Goal: Task Accomplishment & Management: Manage account settings

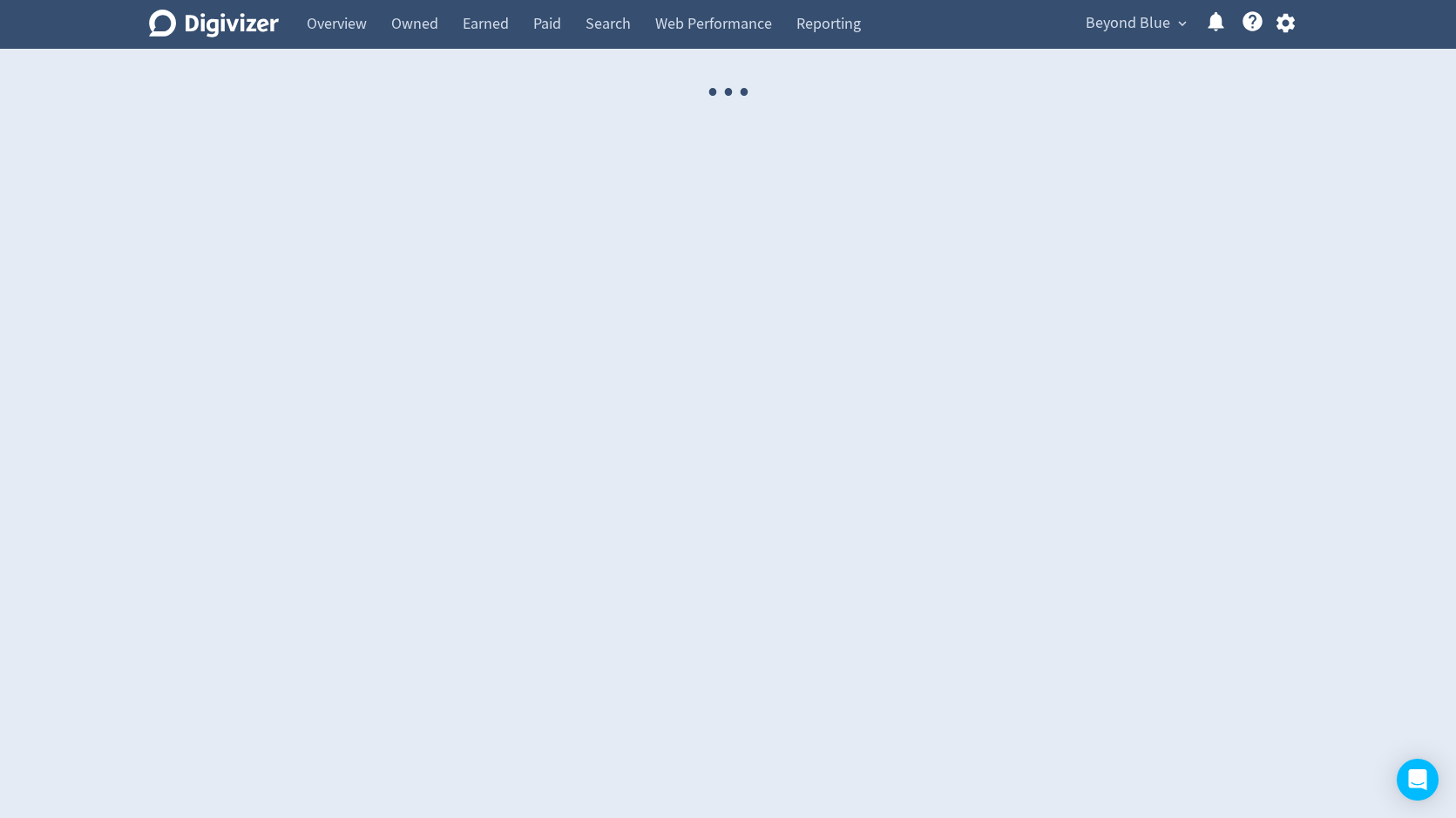
select select "USER"
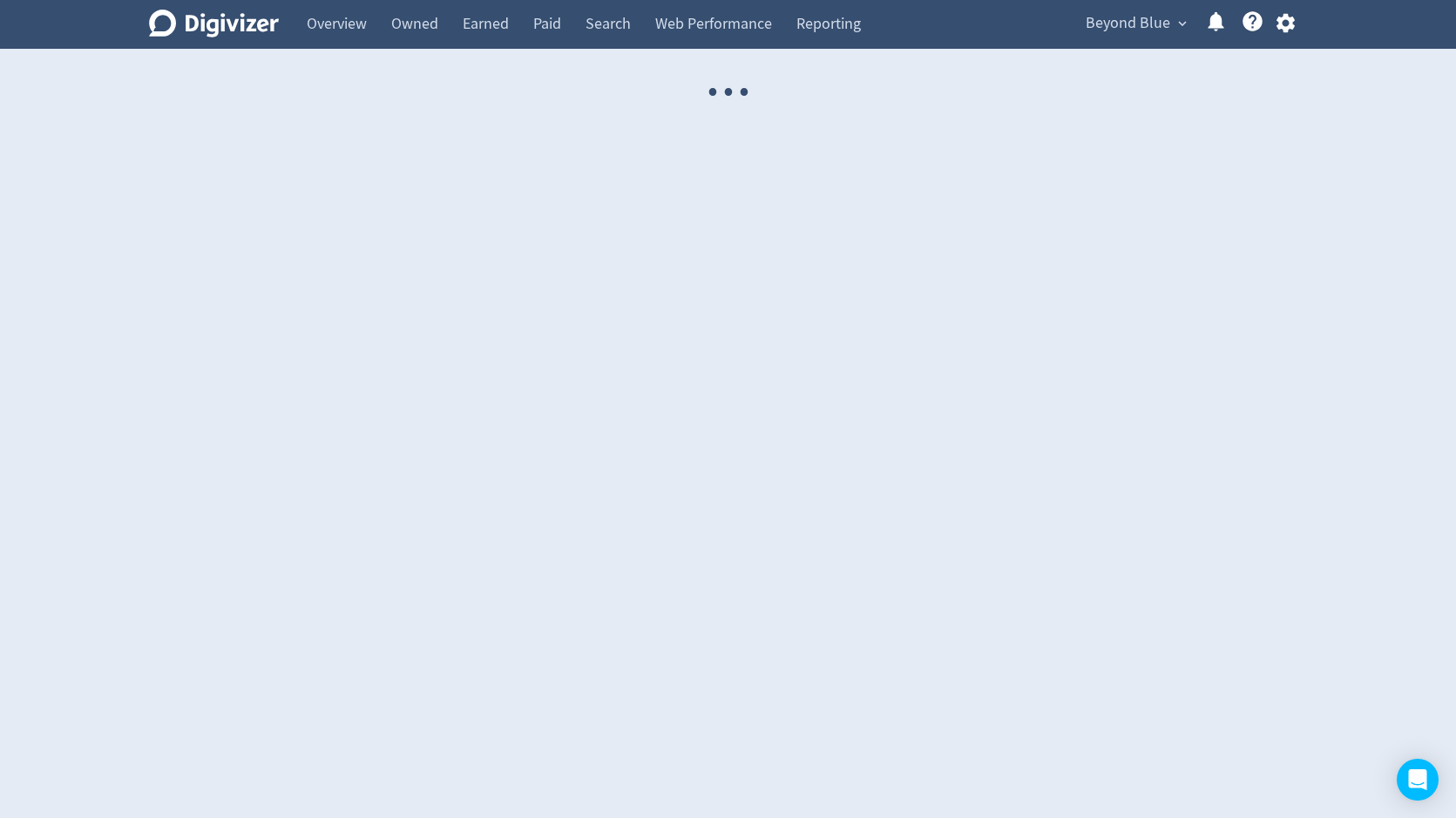
select select "USER"
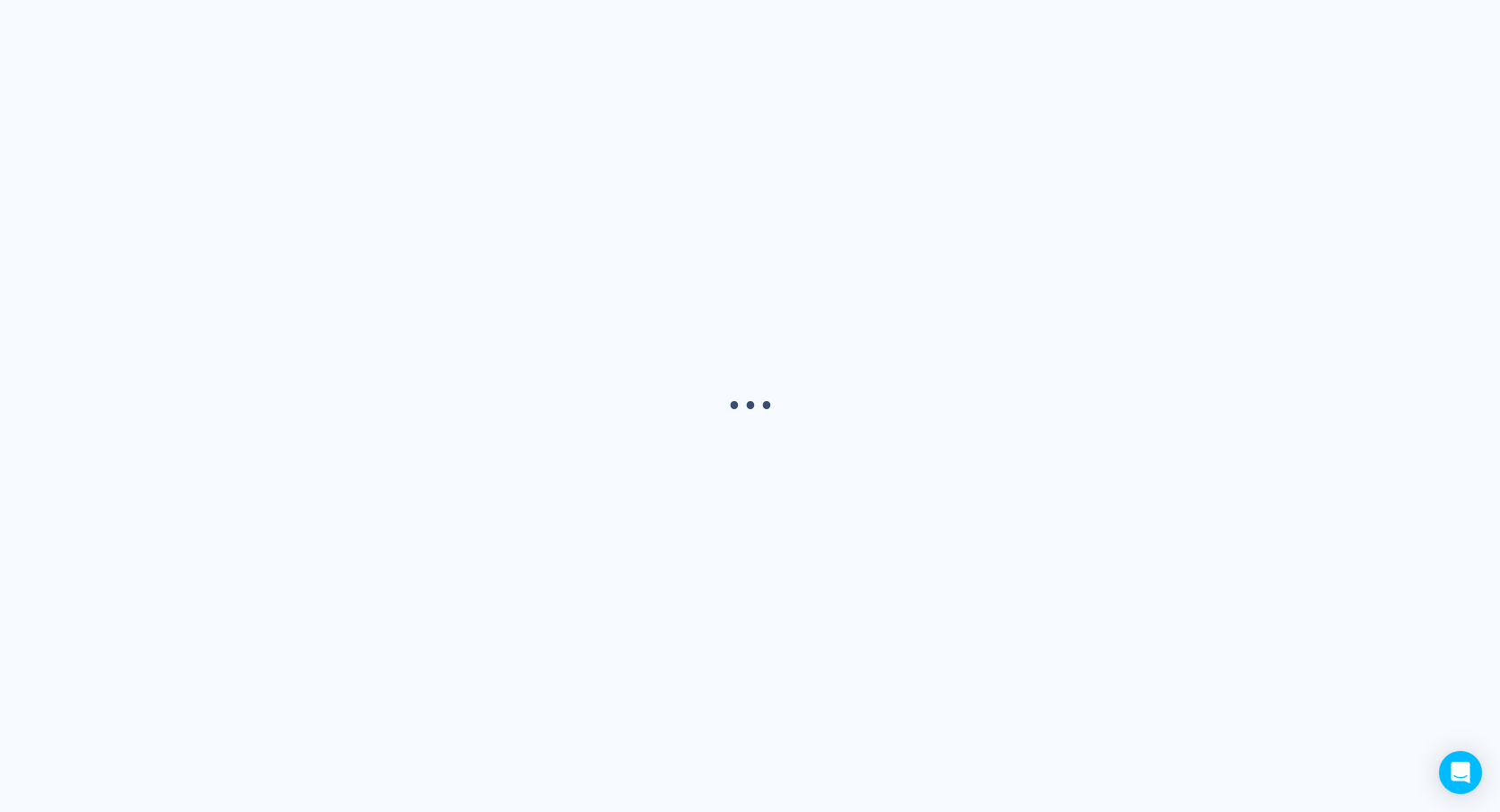
select select "USER"
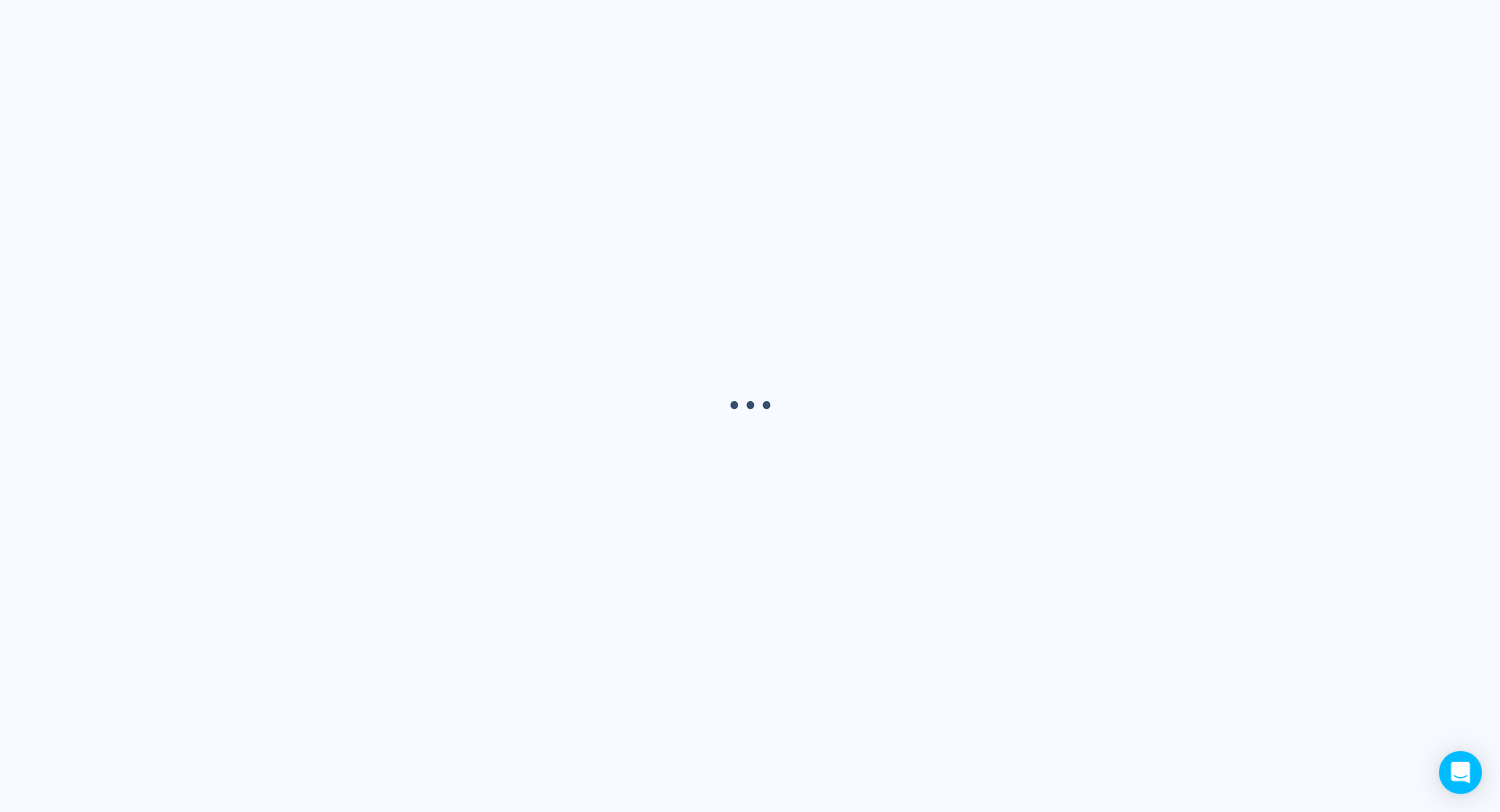
select select "USER"
